Goal: Information Seeking & Learning: Learn about a topic

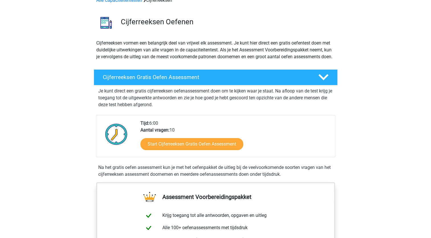
scroll to position [28, 0]
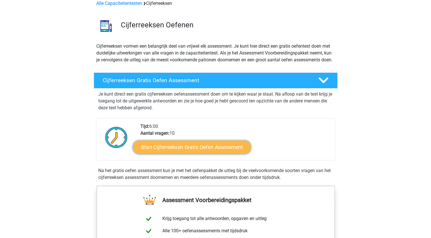
click at [201, 152] on link "Start Cijferreeksen Gratis Oefen Assessment" at bounding box center [192, 147] width 118 height 14
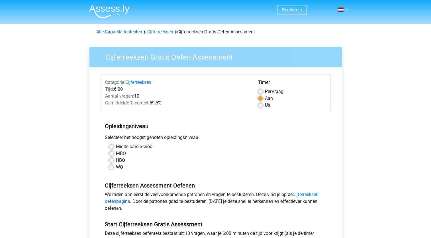
click at [116, 160] on label "HBO" at bounding box center [120, 160] width 9 height 7
click at [112, 160] on input "HBO" at bounding box center [111, 160] width 5 height 6
radio input "true"
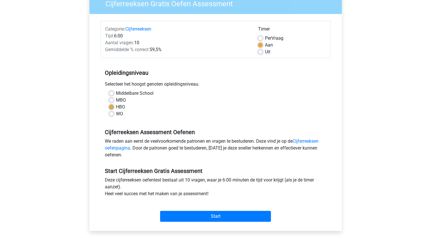
scroll to position [57, 0]
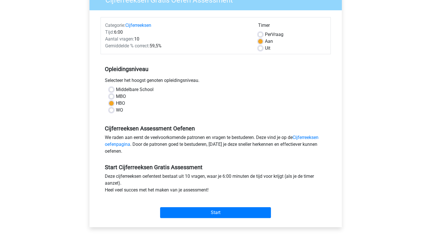
click at [116, 97] on label "MBO" at bounding box center [121, 96] width 10 height 7
click at [112, 97] on input "MBO" at bounding box center [111, 96] width 5 height 6
radio input "true"
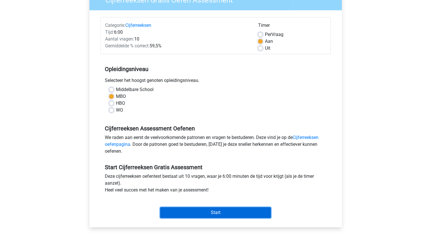
click at [205, 212] on input "Start" at bounding box center [215, 212] width 111 height 11
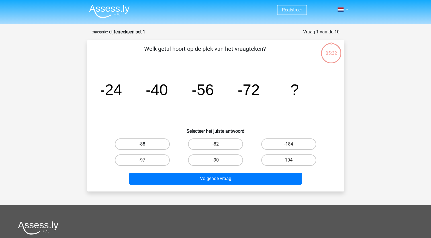
click at [146, 143] on label "-88" at bounding box center [142, 143] width 55 height 11
click at [146, 144] on input "-88" at bounding box center [144, 146] width 4 height 4
radio input "true"
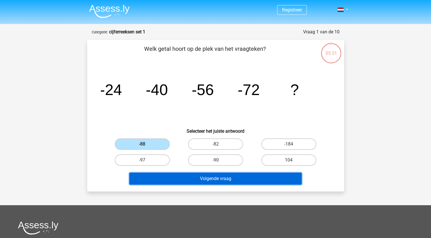
click at [213, 179] on button "Volgende vraag" at bounding box center [215, 178] width 172 height 12
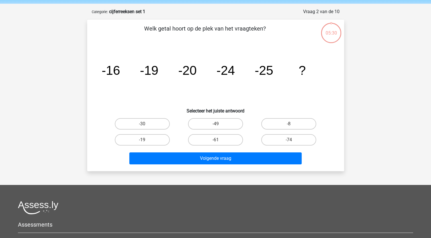
scroll to position [28, 0]
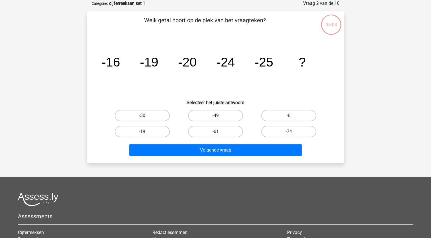
click at [142, 116] on input "-30" at bounding box center [144, 117] width 4 height 4
radio input "true"
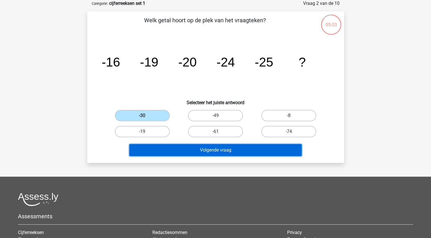
click at [188, 150] on button "Volgende vraag" at bounding box center [215, 150] width 172 height 12
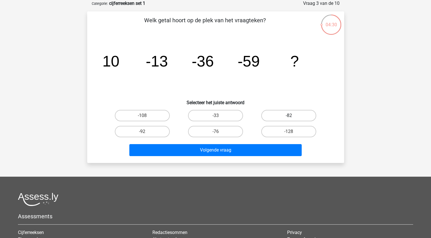
click at [295, 115] on label "-82" at bounding box center [288, 115] width 55 height 11
click at [293, 115] on input "-82" at bounding box center [291, 117] width 4 height 4
radio input "true"
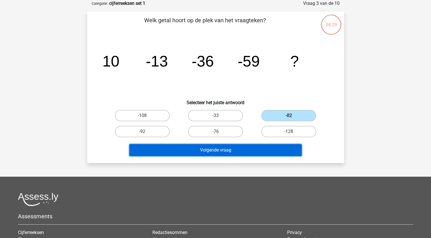
click at [267, 151] on button "Volgende vraag" at bounding box center [215, 150] width 172 height 12
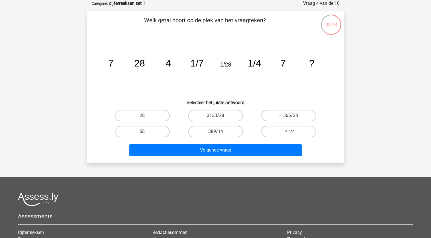
click at [140, 115] on label "28" at bounding box center [142, 115] width 55 height 11
click at [142, 115] on input "28" at bounding box center [144, 117] width 4 height 4
radio input "true"
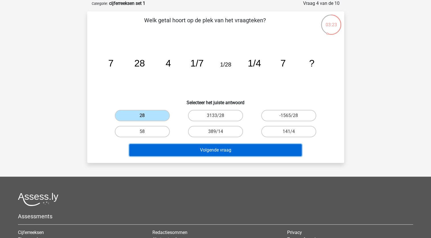
click at [206, 154] on button "Volgende vraag" at bounding box center [215, 150] width 172 height 12
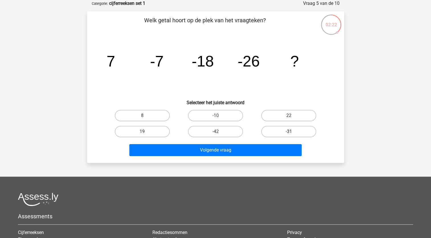
click at [277, 128] on label "-31" at bounding box center [288, 131] width 55 height 11
click at [289, 131] on input "-31" at bounding box center [291, 133] width 4 height 4
radio input "true"
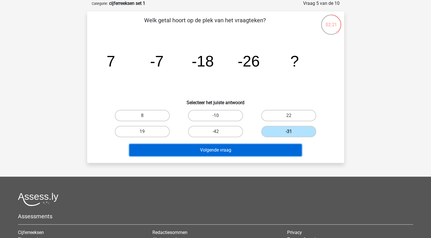
click at [244, 151] on button "Volgende vraag" at bounding box center [215, 150] width 172 height 12
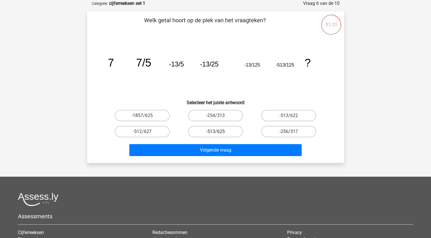
click at [228, 132] on label "-513/625" at bounding box center [215, 131] width 55 height 11
click at [219, 132] on input "-513/625" at bounding box center [217, 133] width 4 height 4
radio input "true"
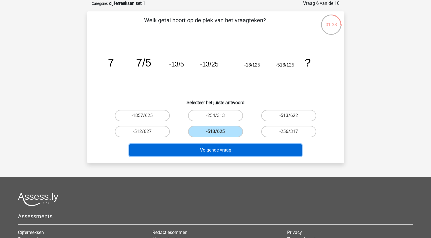
click at [237, 150] on button "Volgende vraag" at bounding box center [215, 150] width 172 height 12
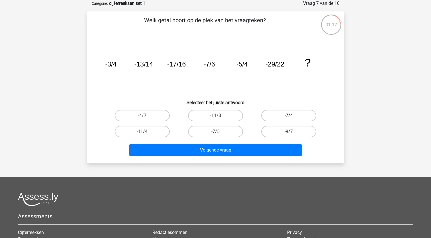
click at [293, 116] on label "-7/4" at bounding box center [288, 115] width 55 height 11
click at [293, 116] on input "-7/4" at bounding box center [291, 117] width 4 height 4
radio input "true"
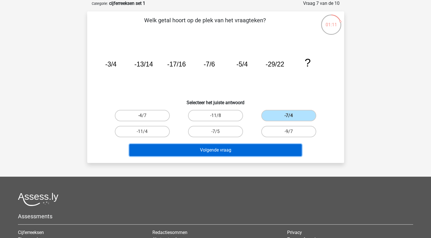
click at [242, 148] on button "Volgende vraag" at bounding box center [215, 150] width 172 height 12
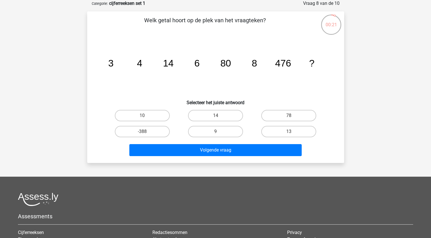
click at [149, 108] on div "10" at bounding box center [142, 115] width 73 height 16
click at [149, 111] on label "10" at bounding box center [142, 115] width 55 height 11
click at [146, 115] on input "10" at bounding box center [144, 117] width 4 height 4
radio input "true"
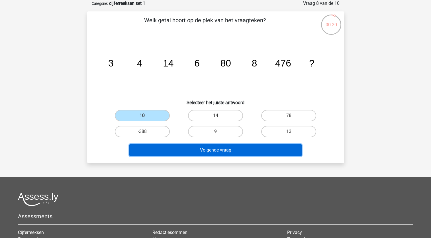
click at [198, 146] on button "Volgende vraag" at bounding box center [215, 150] width 172 height 12
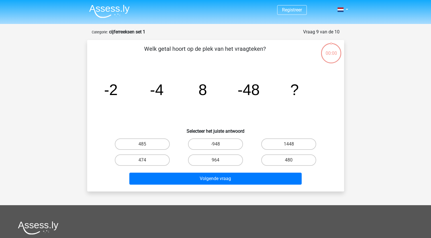
scroll to position [28, 0]
